Goal: Task Accomplishment & Management: Complete application form

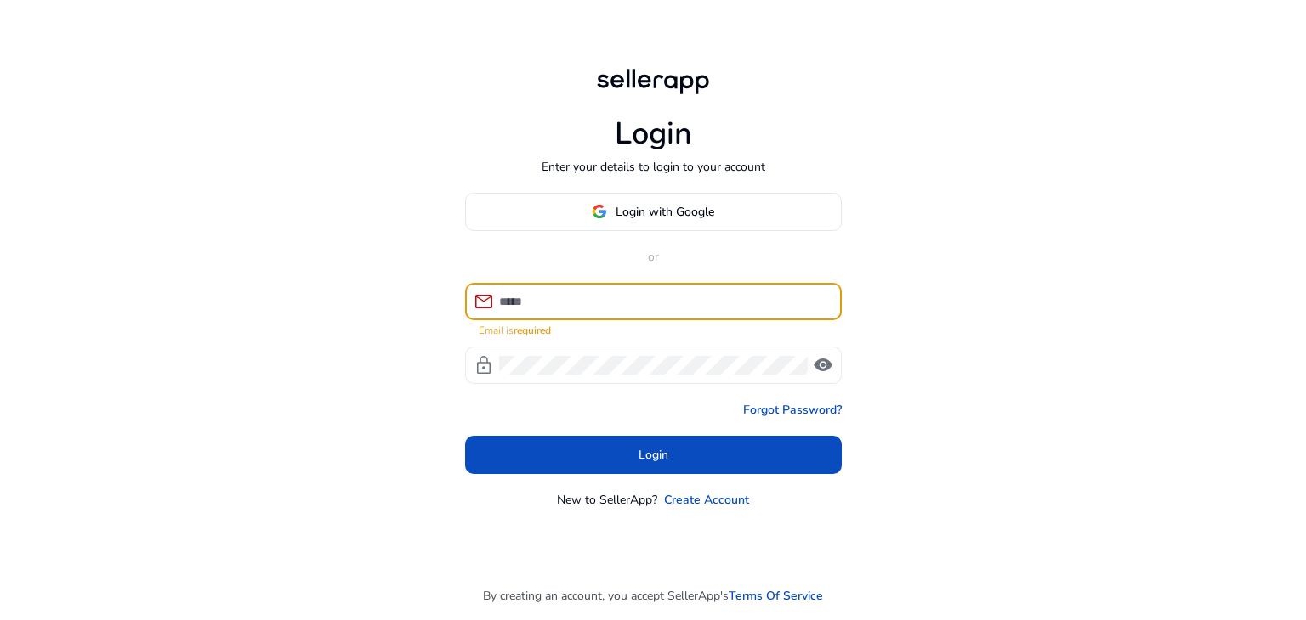
type input "**********"
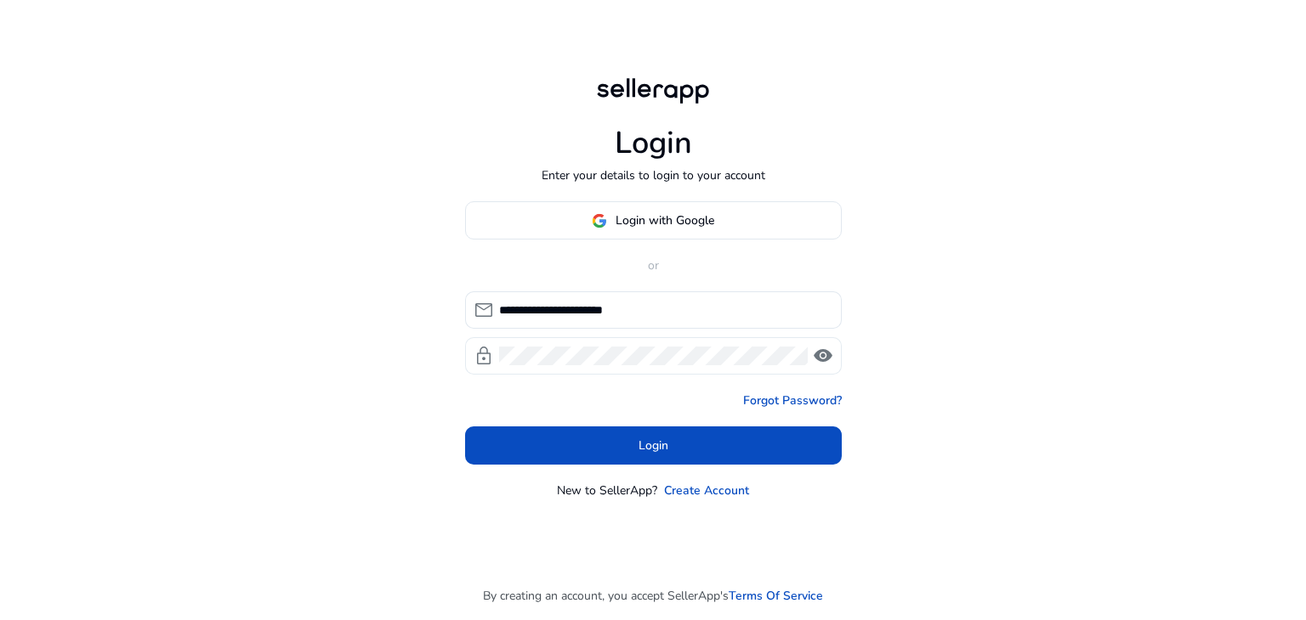
click at [816, 356] on span "visibility" at bounding box center [823, 356] width 20 height 20
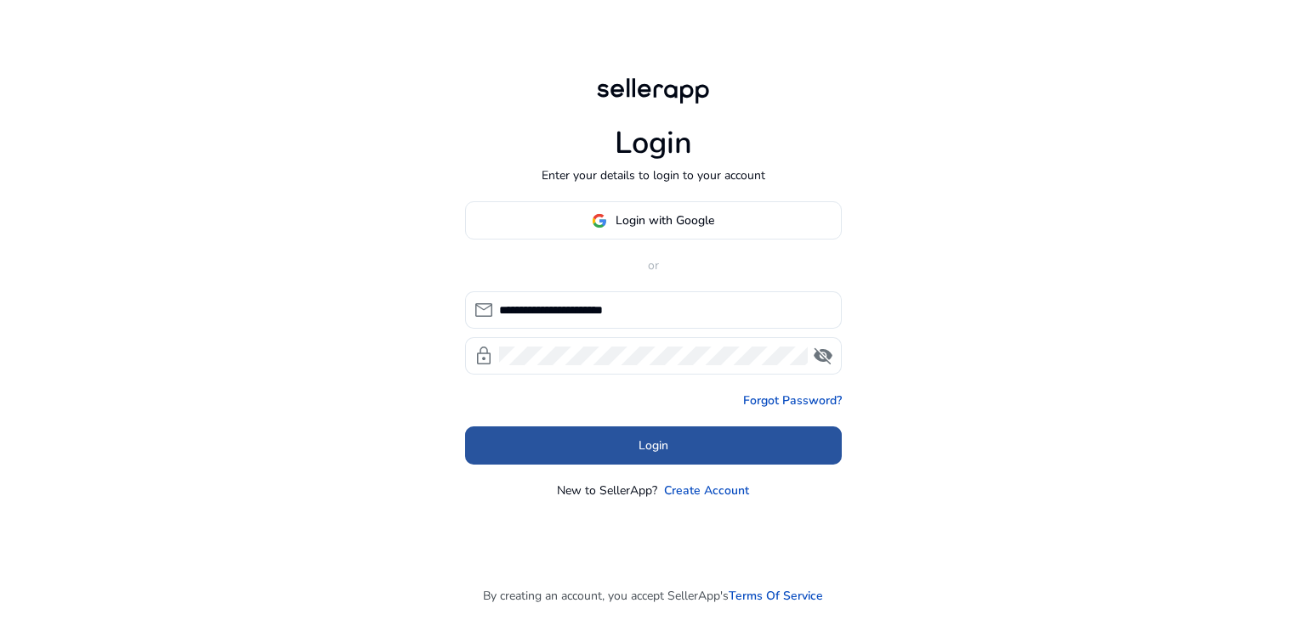
click at [702, 442] on span at bounding box center [653, 446] width 377 height 41
